Goal: Task Accomplishment & Management: Complete application form

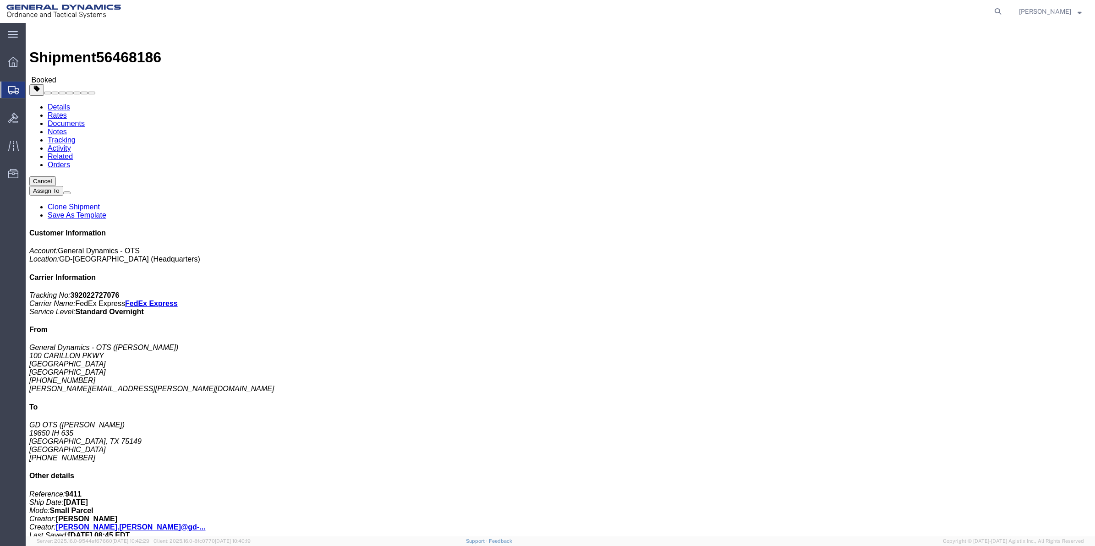
click at [0, 0] on span "Create Shipment" at bounding box center [0, 0] width 0 height 0
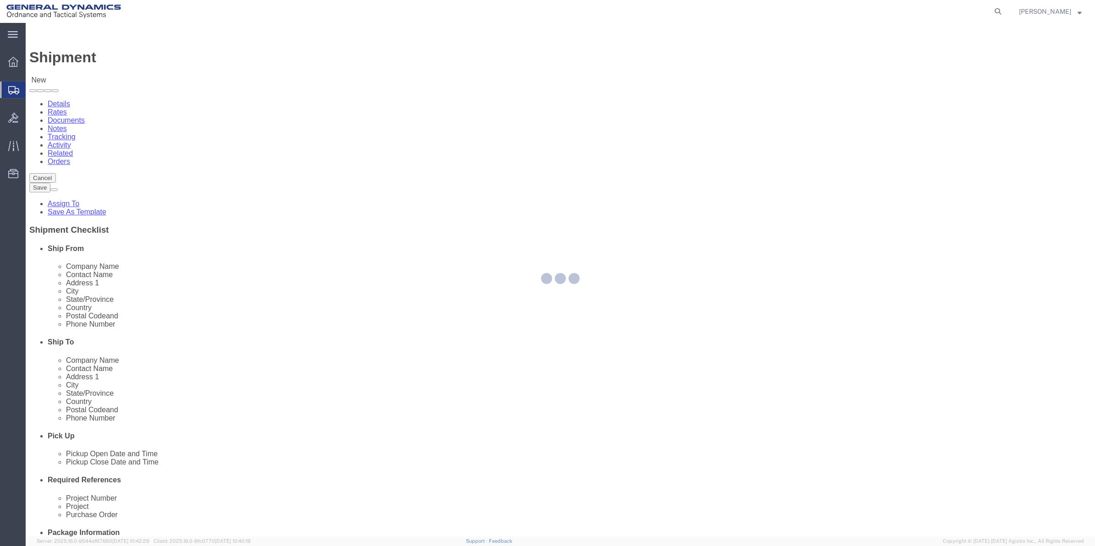
select select
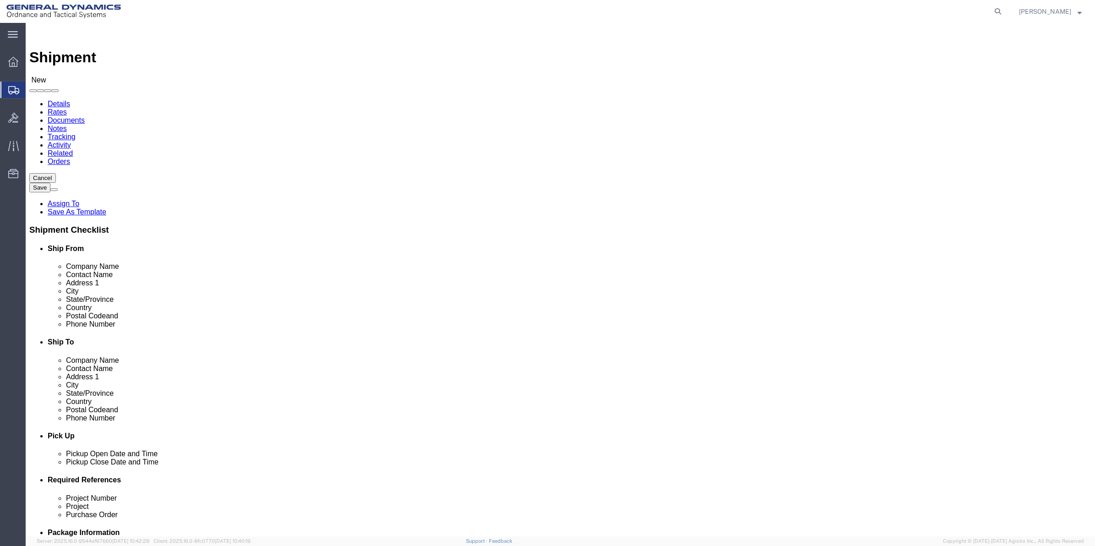
click input "text"
type input "[PERSON_NAME]"
click p "- General Dynamics - OTS - (LARISSA SPLUGA) [STREET_ADDRESS]"
select select "FL"
type input "[PERSON_NAME]"
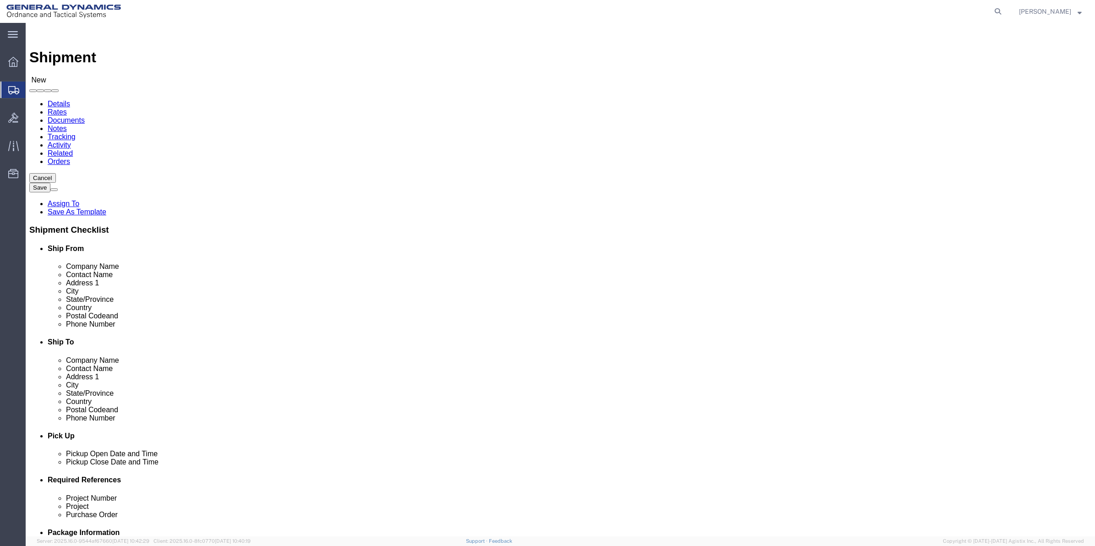
click input "text"
type input "st"
click p "- [PERSON_NAME] - ([PERSON_NAME]) [STREET_ADDRESS]"
select select "FL"
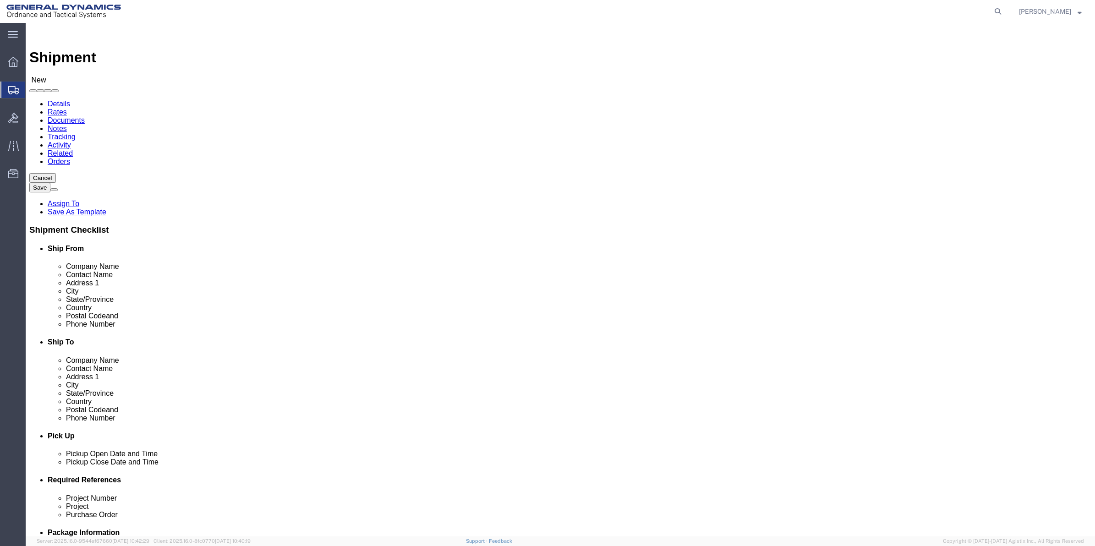
type input "[GEOGRAPHIC_DATA]"
drag, startPoint x: 688, startPoint y: 204, endPoint x: 511, endPoint y: 203, distance: 176.9
click div "Address 1"
click input "[STREET_ADDRESS]"
type input "[STREET_ADDRESS]"
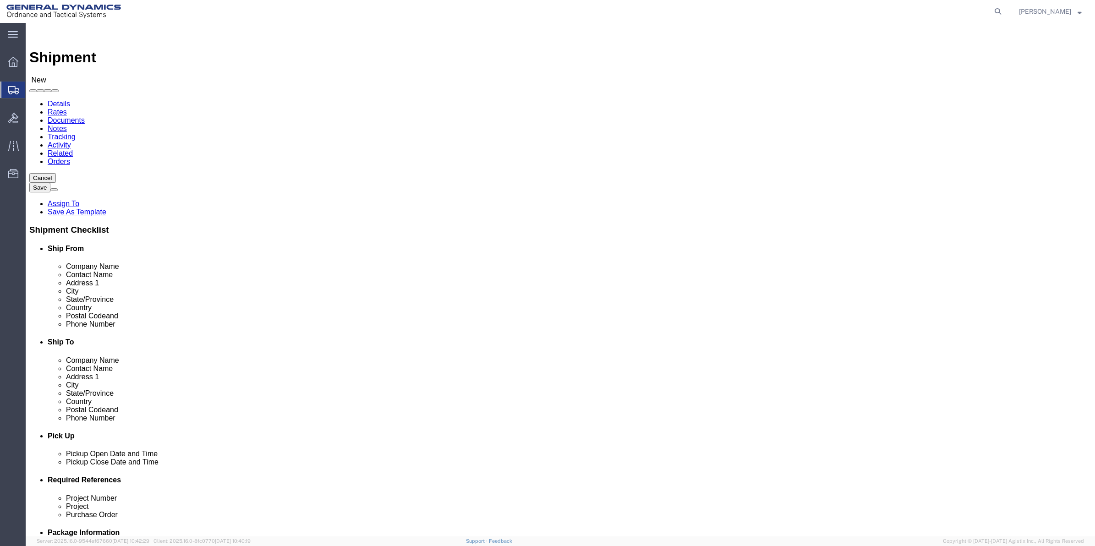
type input "unit 1102"
drag, startPoint x: 648, startPoint y: 294, endPoint x: 546, endPoint y: 283, distance: 102.8
click input "Postal Code"
click div "Location My Profile Location GD-OTS [GEOGRAPHIC_DATA] (Commerce) GD-OTS [GEOGRA…"
drag, startPoint x: 648, startPoint y: 298, endPoint x: 587, endPoint y: 301, distance: 61.0
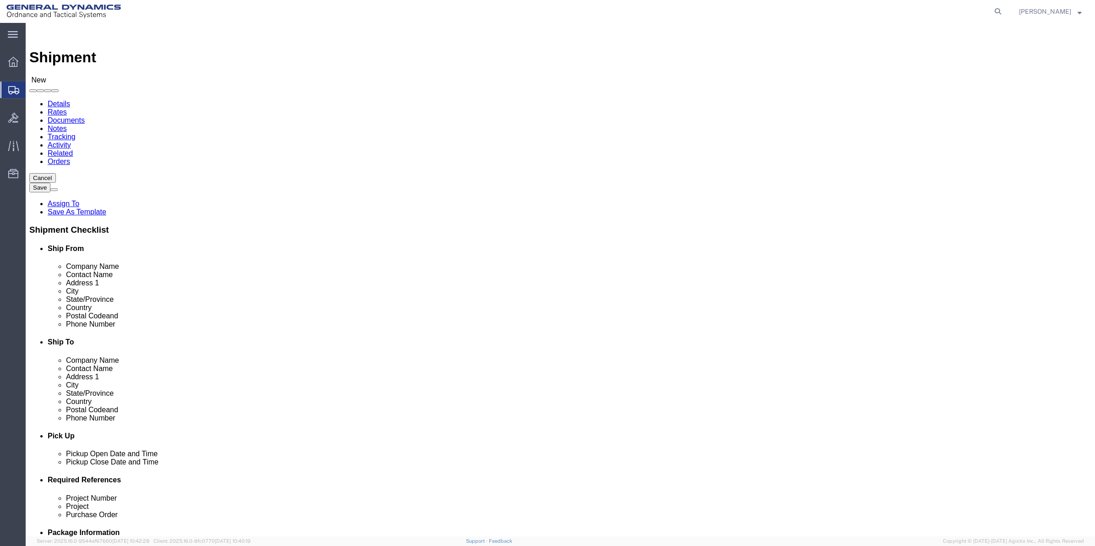
click div "Postal Code"
type input "33716"
drag, startPoint x: 204, startPoint y: 308, endPoint x: 158, endPoint y: 311, distance: 46.8
click div "Phone Number"
paste input "7275788150"
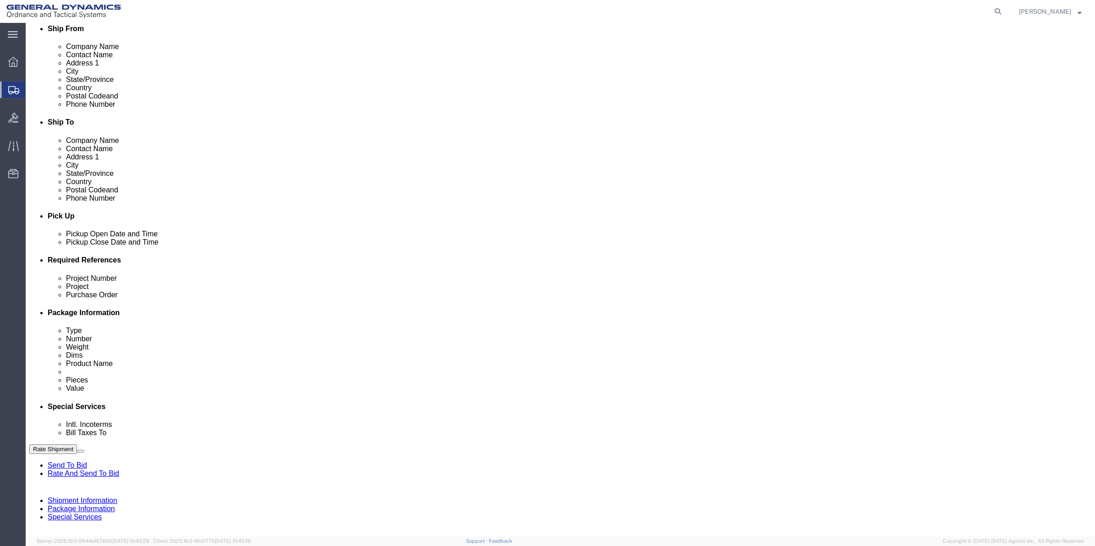
scroll to position [229, 0]
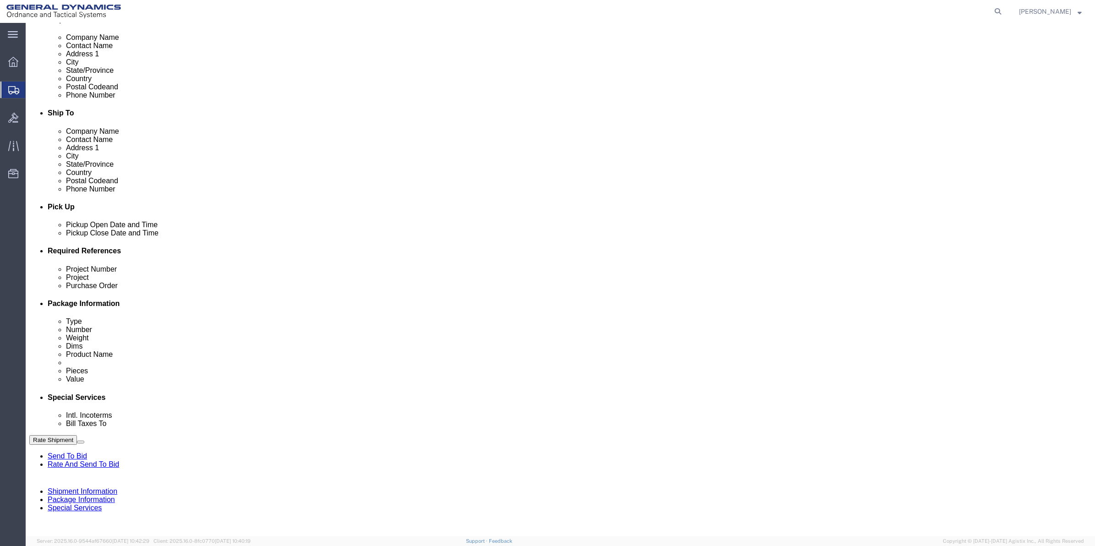
type input "7275788150"
click button "Add reference"
click input "text"
type input "10mws"
click input "text"
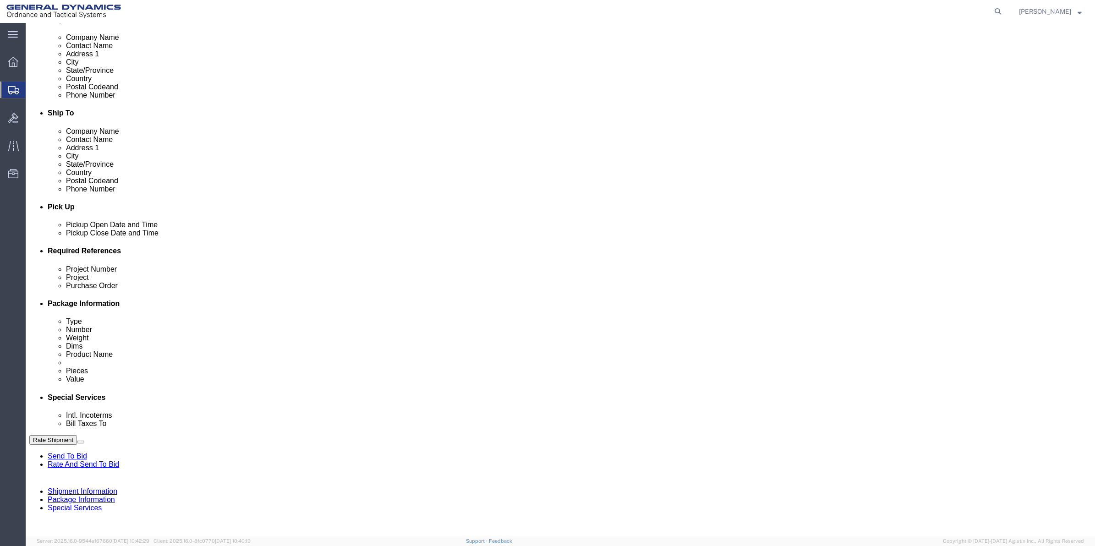
paste input "10mws"
type input "10mws"
drag, startPoint x: 197, startPoint y: 347, endPoint x: 193, endPoint y: 344, distance: 4.9
click input "text"
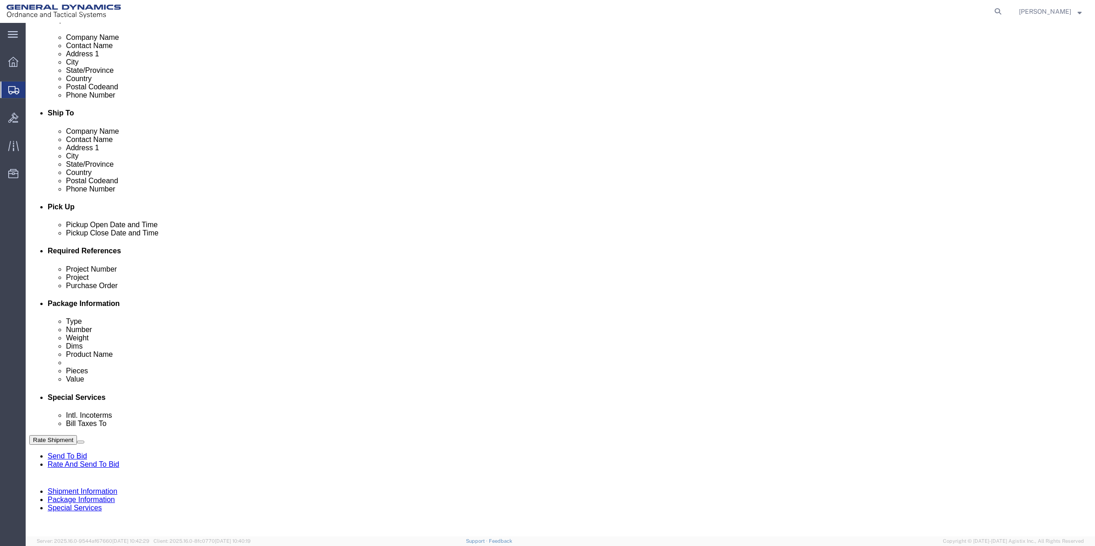
paste input "10mws"
type input "10mws"
drag, startPoint x: 188, startPoint y: 348, endPoint x: 164, endPoint y: 351, distance: 24.9
click input "text"
paste input "10mws"
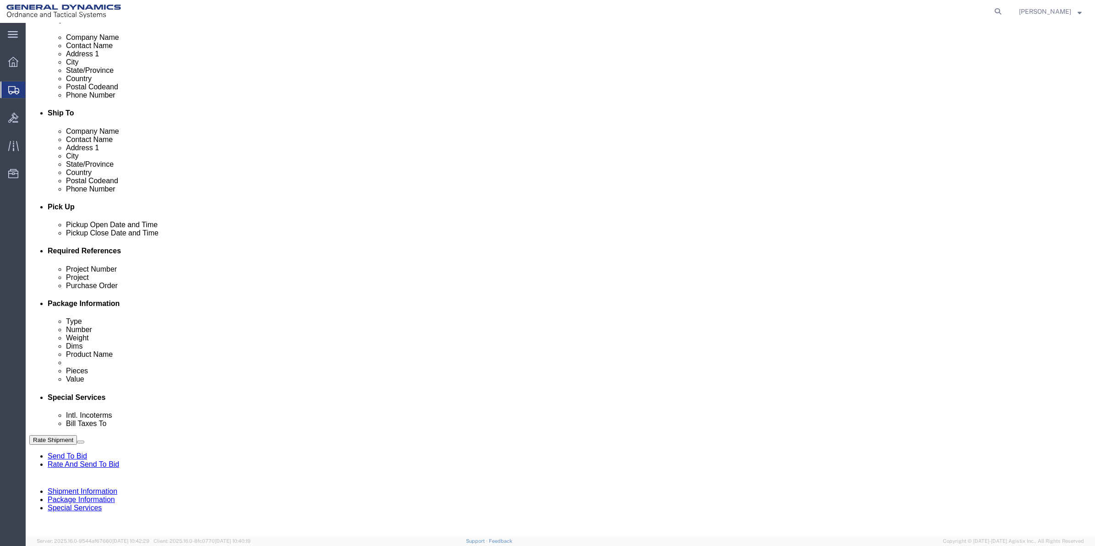
type input "10mws"
drag, startPoint x: 120, startPoint y: 351, endPoint x: 112, endPoint y: 345, distance: 10.2
click select "Select Account Type Activity ID Airline Appointment Number ASN Batch Request # …"
select select "DEPT"
click select "Select Account Type Activity ID Airline Appointment Number ASN Batch Request # …"
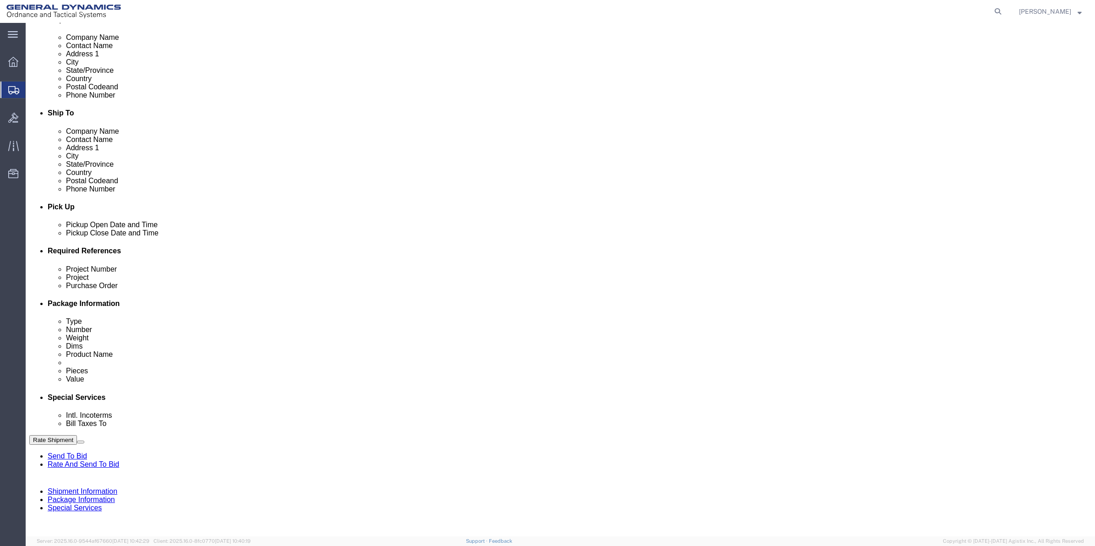
click link "Package Information"
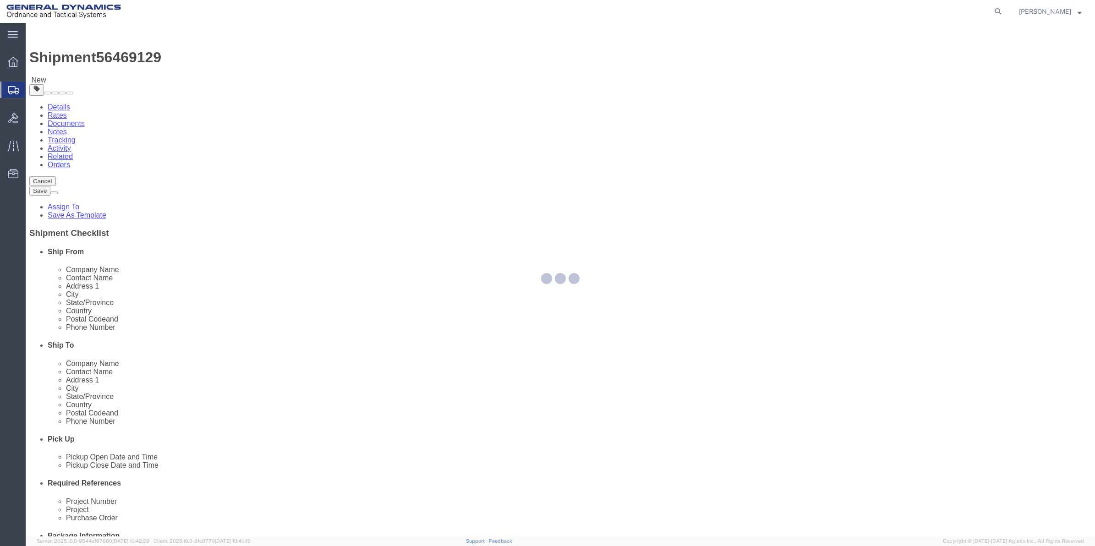
select select "CBOX"
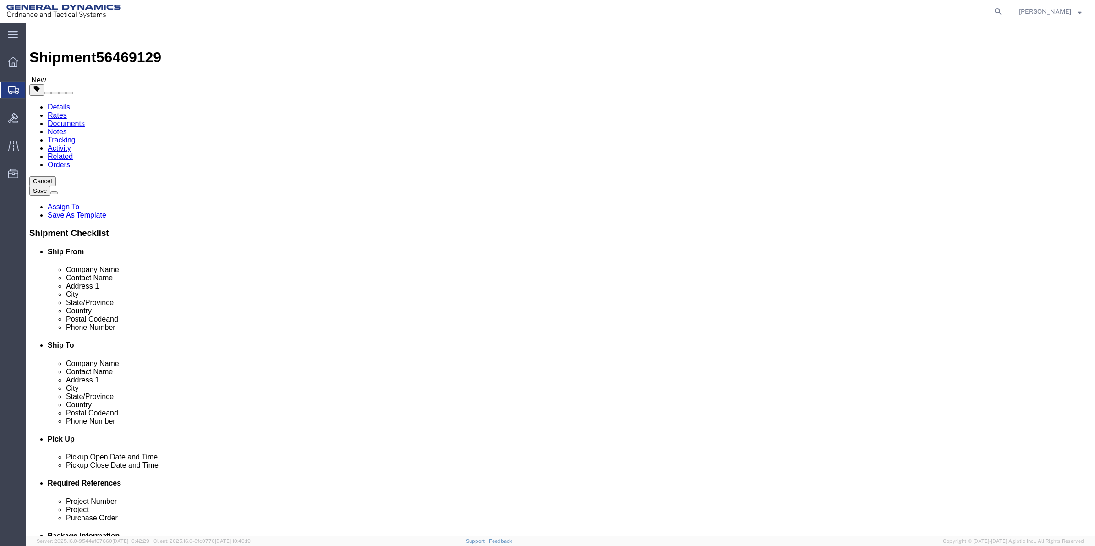
click input "text"
type input "22"
type input "16"
type input "9"
type input "26"
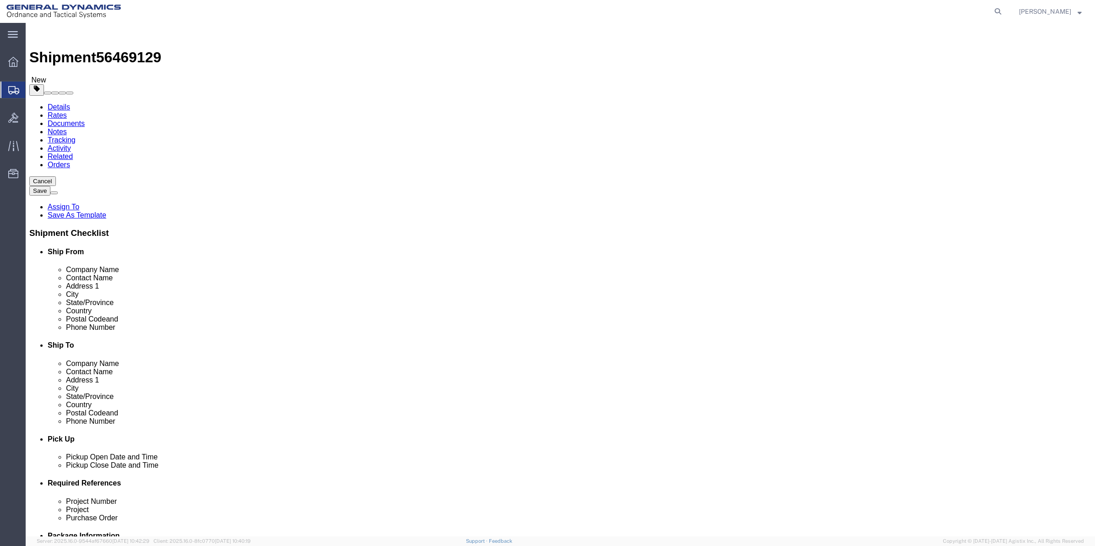
click div "x Package Type Select Bale(s) Basket(s) Bolt(s) Bottle(s) Buckets Bulk Bundle(s…"
click link "Add Content"
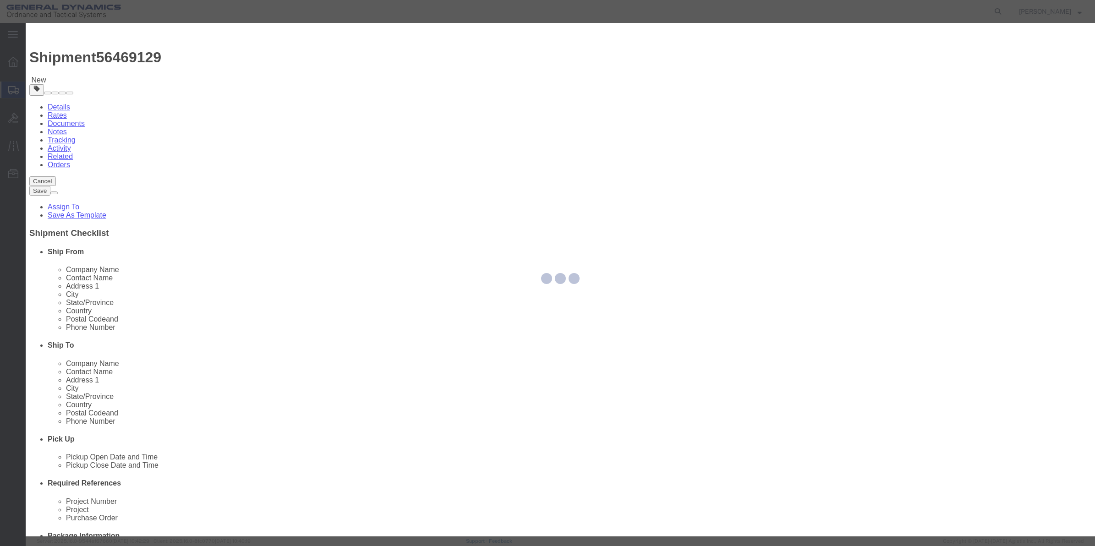
click input "text"
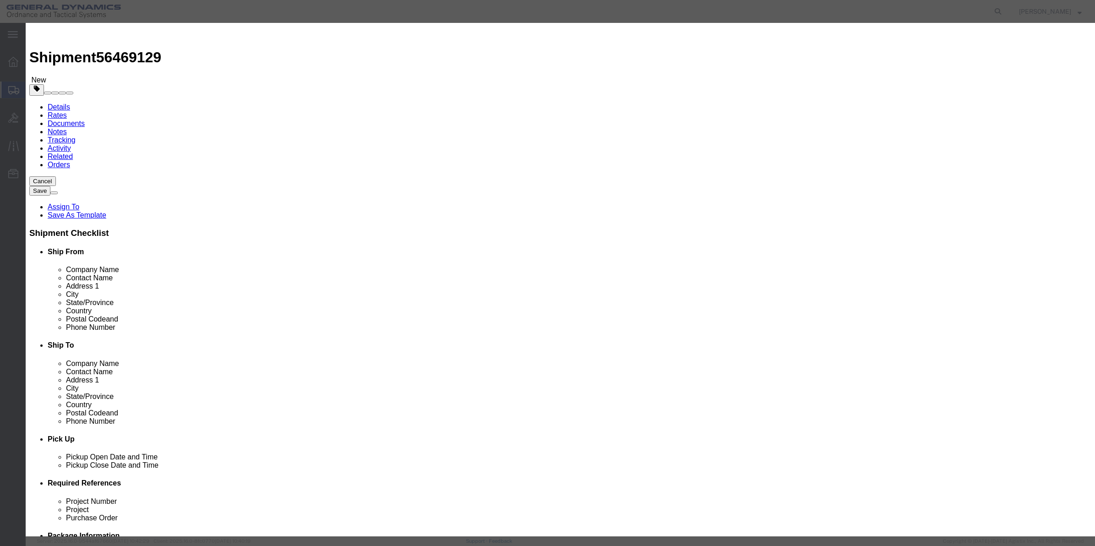
type input "MISC"
type input "100"
select select "US"
click input "0"
type input "01"
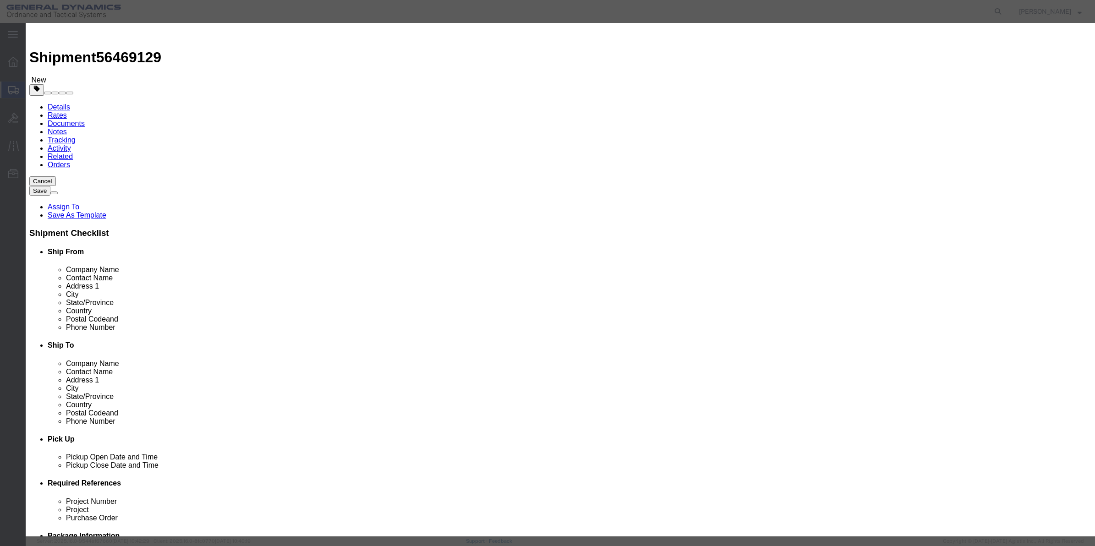
click select "Select 50 55 60 65 70 85 92.5 100 125 175 250 300 400"
select select "70"
click select "Select 50 55 60 65 70 85 92.5 100 125 175 250 300 400"
click button "Save & Close"
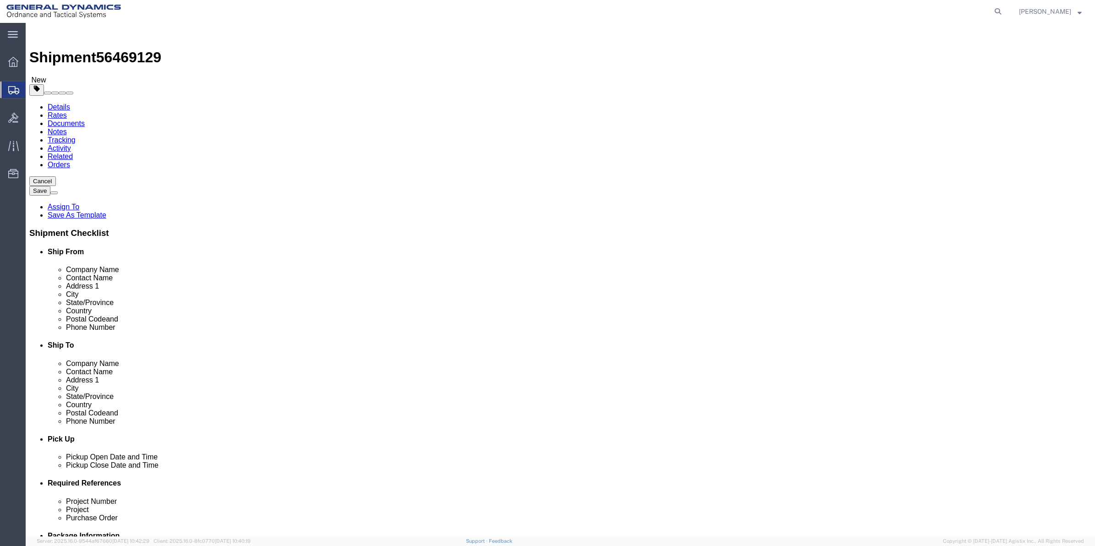
click link "Special Services"
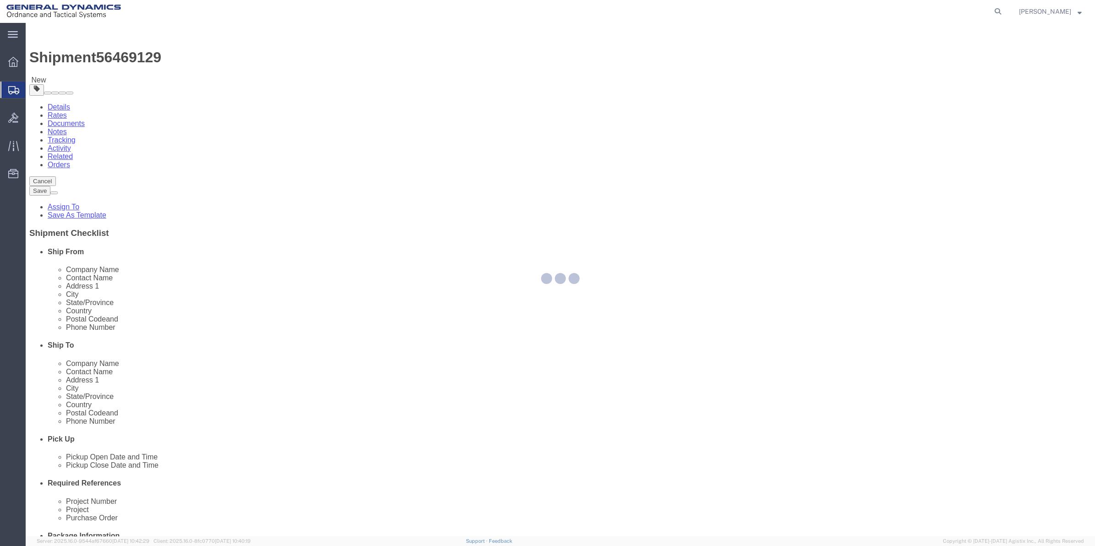
select select
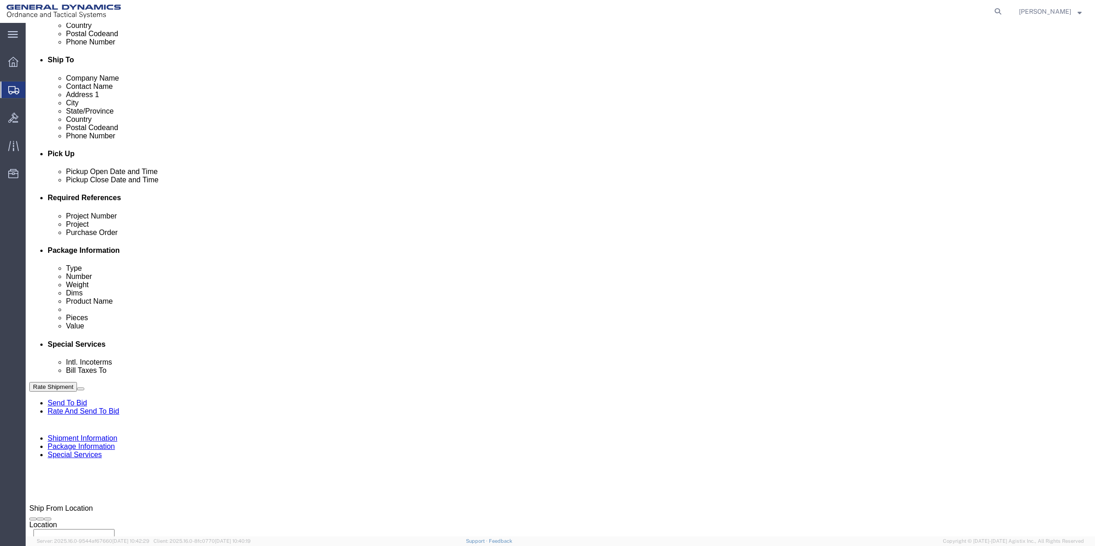
scroll to position [286, 0]
drag, startPoint x: 235, startPoint y: 237, endPoint x: 237, endPoint y: 250, distance: 13.0
click select "Select Buyer Cost Center Department Operations Number Order Number Sales Person"
select select "DEPARTMENT"
click select "Select Buyer Cost Center Department Operations Number Order Number Sales Person"
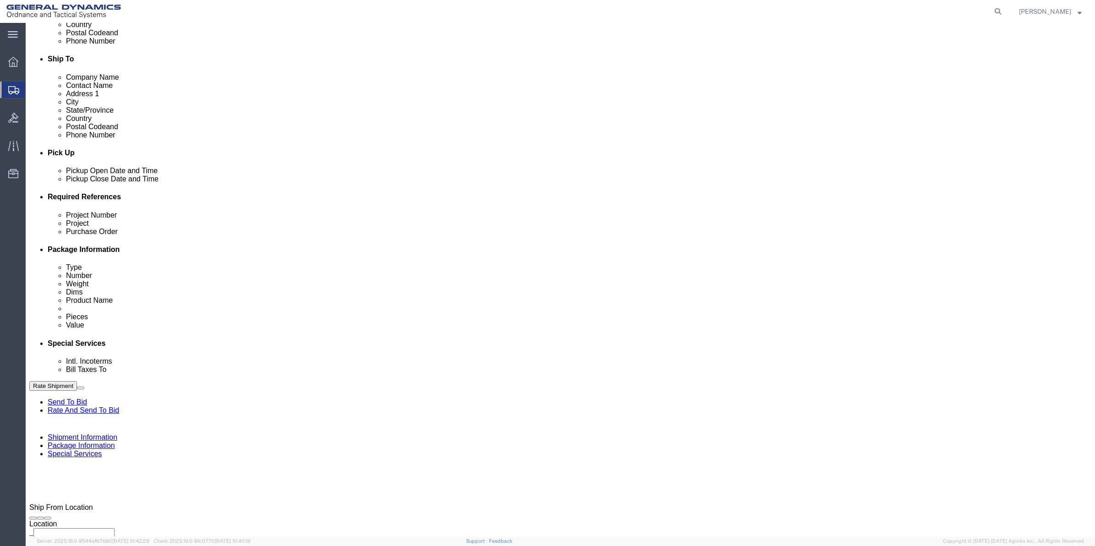
click select "Select [GEOGRAPHIC_DATA] [GEOGRAPHIC_DATA] [GEOGRAPHIC_DATA] [GEOGRAPHIC_DATA] …"
select select "1763983"
click select "Select [GEOGRAPHIC_DATA] [GEOGRAPHIC_DATA] [GEOGRAPHIC_DATA] [GEOGRAPHIC_DATA] …"
click select "Select 10AFM 10GAG 10GAH 10GFL 10GFO 10GIE 10GIS 30MABS St [PERSON_NAME] Program"
select select "214681"
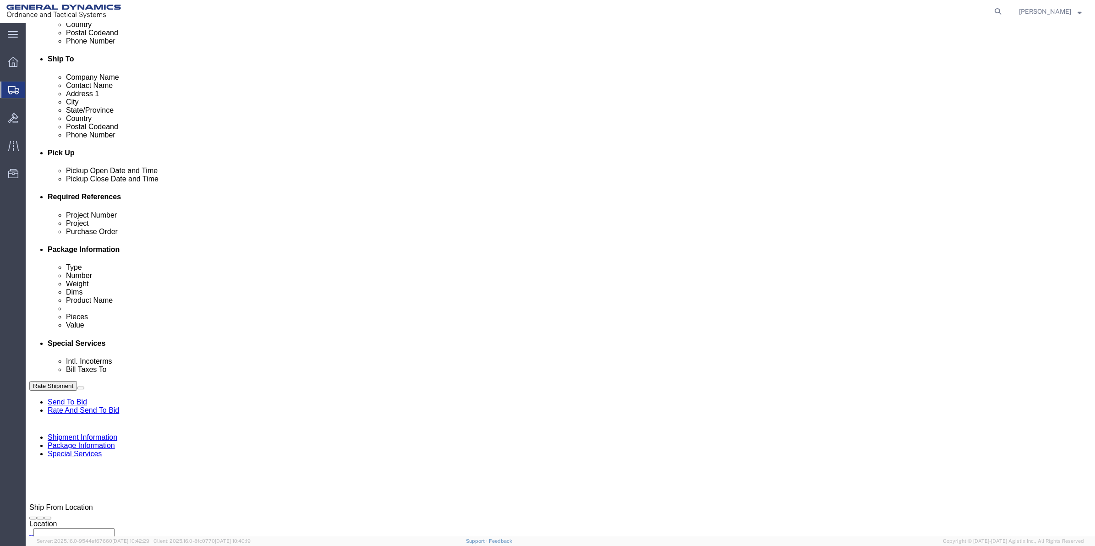
click select "Select 10AFM 10GAG 10GAH 10GFL 10GFO 10GIE 10GIS 30MABS St [PERSON_NAME] Program"
drag, startPoint x: 301, startPoint y: 401, endPoint x: 42, endPoint y: 389, distance: 259.2
click div "Bill shipment to - Third Party Company Name General Dynamics - OTS Address 1 10…"
click div "- GEDOTS %DATA 2 LOGISTICS - (GEDOTS %DATA 2 LOGISTICS) [GEOGRAPHIC_DATA][PERSO…"
type input "GEDOTS %DATA 2 LOGISTICS"
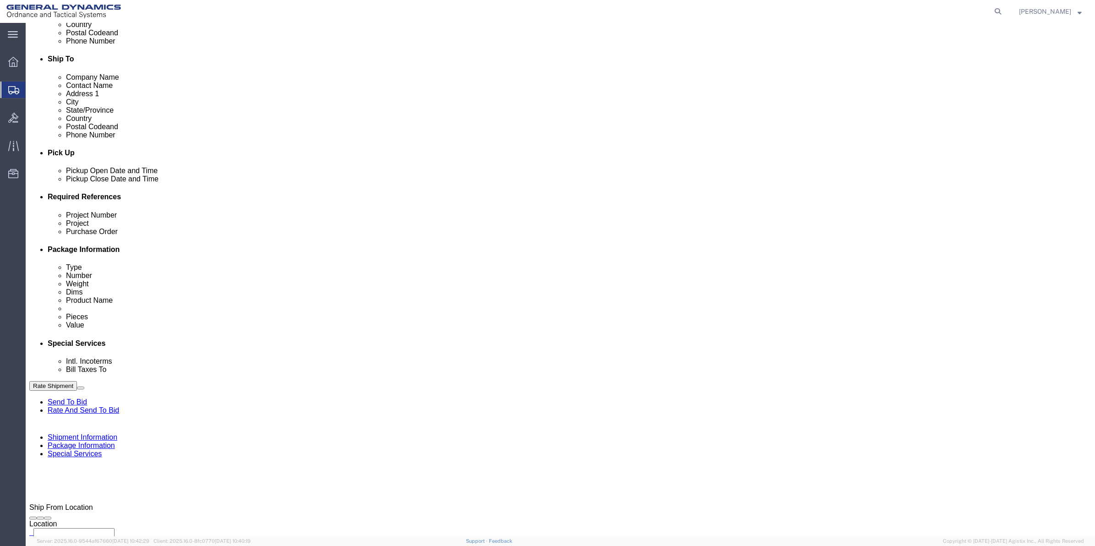
type input "PO BOX 61050"
type input "GEDOTS %DATA 2 LOGISTICS"
type input "FORT [PERSON_NAME]"
type input "33906"
select select "FL"
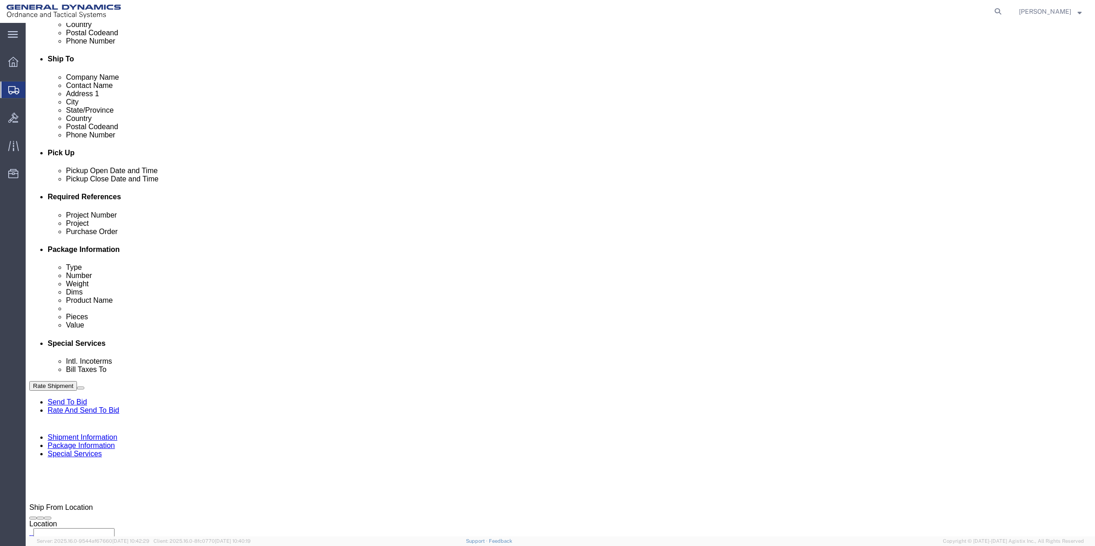
type input "GEDOTS %DATA 2 LOGISTICS"
click button "Rate Shipment"
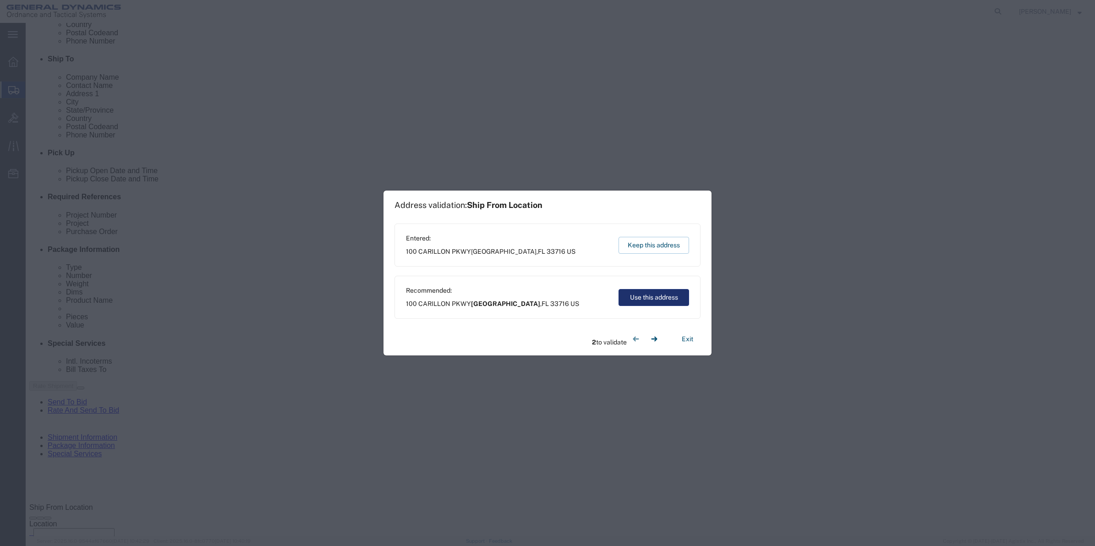
click at [652, 296] on button "Use this address" at bounding box center [654, 297] width 71 height 17
click at [657, 299] on button "Use this address" at bounding box center [654, 297] width 71 height 17
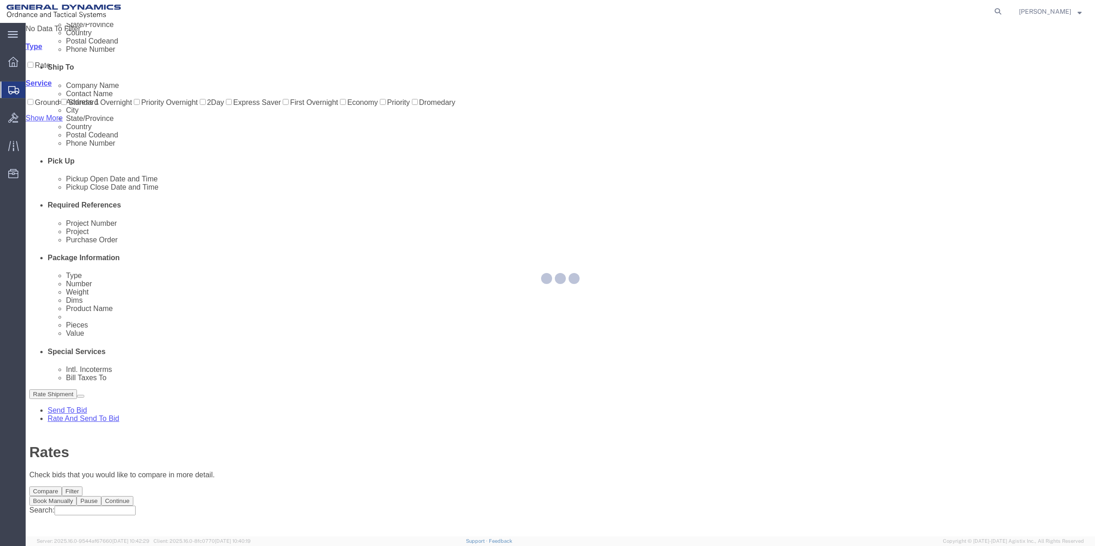
scroll to position [0, 0]
